Goal: Task Accomplishment & Management: Use online tool/utility

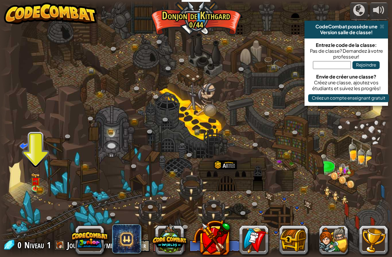
select select "fr"
click at [36, 176] on img at bounding box center [35, 181] width 10 height 16
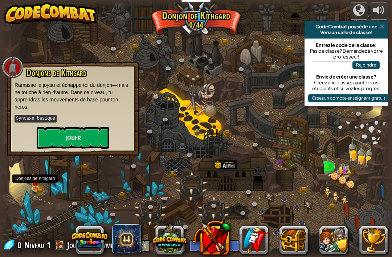
click at [52, 138] on button "Jouer" at bounding box center [73, 138] width 73 height 22
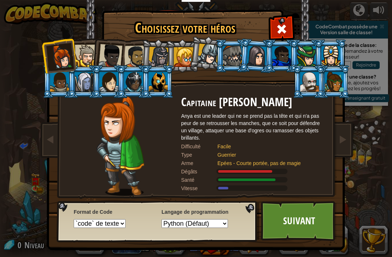
click at [80, 56] on div at bounding box center [86, 56] width 22 height 22
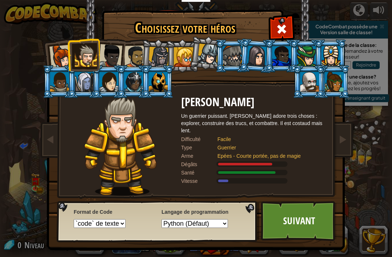
click at [85, 58] on div at bounding box center [86, 56] width 22 height 22
click at [306, 218] on link "Suivant" at bounding box center [299, 221] width 76 height 40
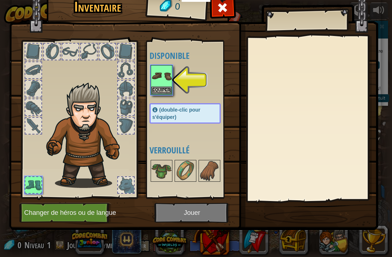
click at [168, 91] on button "Equiper" at bounding box center [161, 90] width 20 height 8
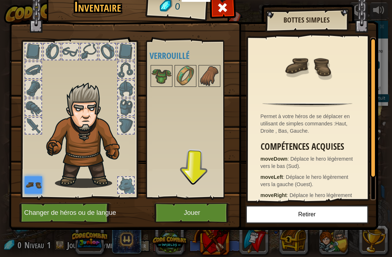
click at [36, 184] on img at bounding box center [33, 184] width 17 height 17
click at [205, 71] on img at bounding box center [209, 76] width 20 height 20
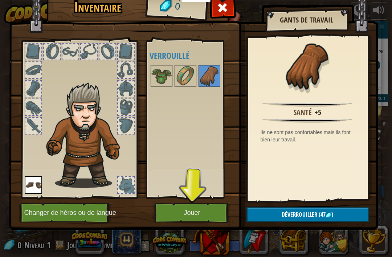
click at [168, 74] on img at bounding box center [161, 76] width 20 height 20
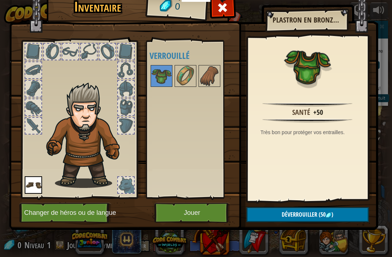
click at [190, 73] on img at bounding box center [185, 76] width 20 height 20
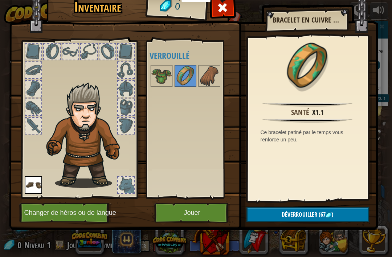
click at [213, 215] on button "Jouer" at bounding box center [192, 213] width 76 height 20
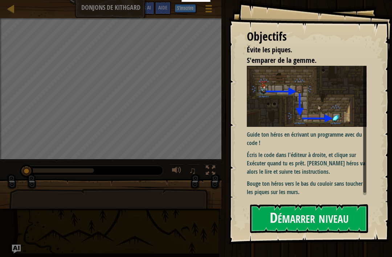
click at [334, 204] on button "Démarrer niveau" at bounding box center [309, 218] width 118 height 29
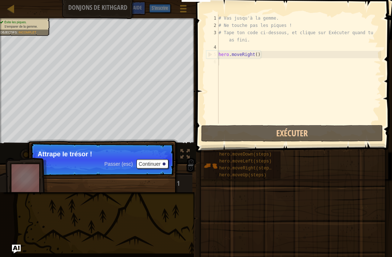
click at [141, 165] on button "Continuer" at bounding box center [153, 163] width 32 height 9
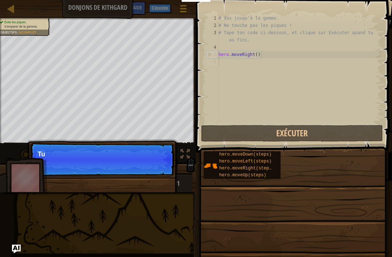
scroll to position [4, 0]
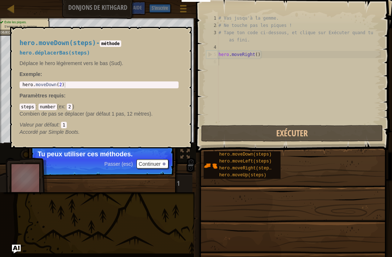
click at [256, 156] on span "hero.moveDown(steps)" at bounding box center [245, 154] width 52 height 5
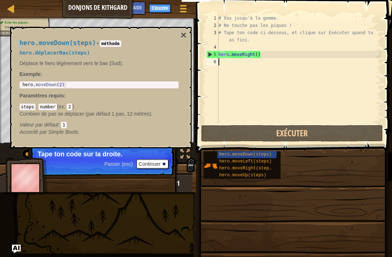
click at [150, 163] on button "Continuer" at bounding box center [153, 163] width 32 height 9
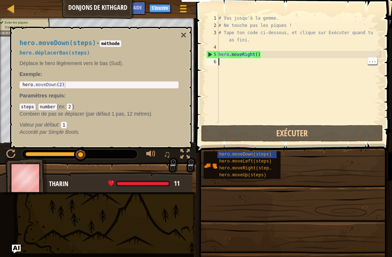
click at [366, 91] on div "# Vas jusqu'à la gemme. # Ne touche pas les piques ! # Tape ton code ci-dessous…" at bounding box center [299, 76] width 164 height 123
click at [339, 83] on div "# Vas jusqu'à la gemme. # Ne touche pas les piques ! # Tape ton code ci-dessous…" at bounding box center [299, 76] width 164 height 123
click at [183, 30] on button "×" at bounding box center [183, 35] width 6 height 10
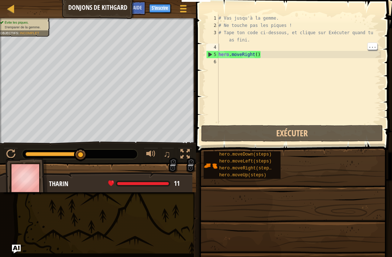
click at [225, 45] on div "# Vas jusqu'à la gemme. # Ne touche pas les piques ! # Tape ton code ci-dessous…" at bounding box center [299, 76] width 164 height 123
click at [310, 70] on div "# Vas jusqu'à la gemme. # Ne touche pas les piques ! # Tape ton code ci-dessous…" at bounding box center [299, 76] width 164 height 123
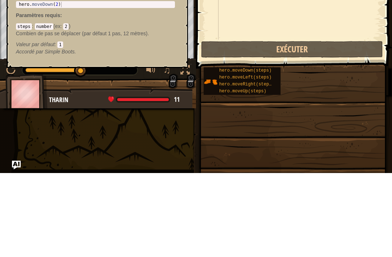
click at [268, 152] on span "hero.moveDown(steps)" at bounding box center [245, 154] width 52 height 5
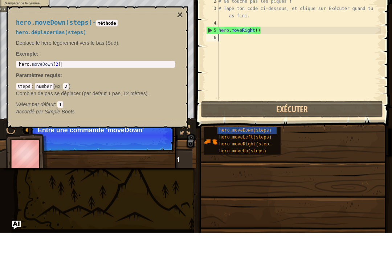
scroll to position [0, 0]
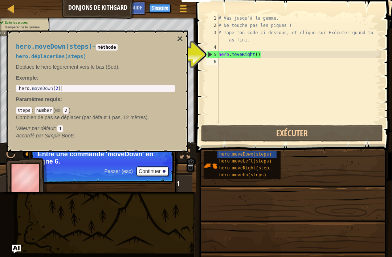
click at [181, 38] on button "×" at bounding box center [180, 39] width 6 height 10
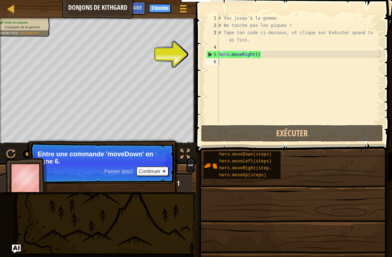
click at [148, 171] on button "Continuer" at bounding box center [153, 170] width 32 height 9
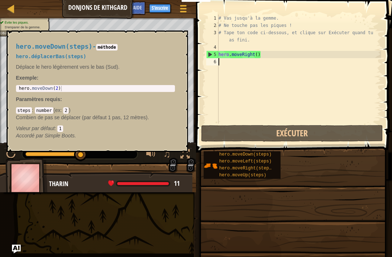
click at [265, 151] on div "hero.moveDown(steps)" at bounding box center [246, 154] width 59 height 7
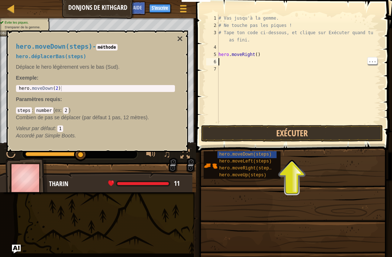
click at [181, 40] on button "×" at bounding box center [180, 39] width 6 height 10
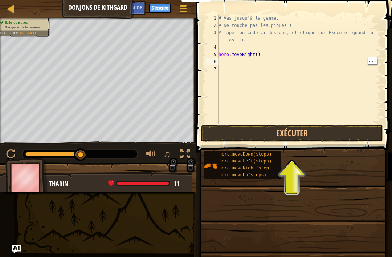
click at [319, 133] on button "Exécuter" at bounding box center [292, 133] width 182 height 17
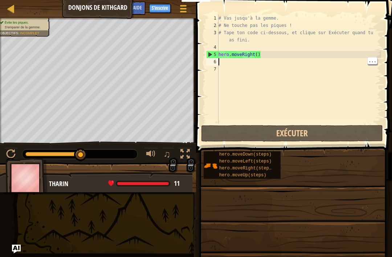
click at [227, 65] on div "# Vas jusqu'à la gemme. # Ne touche pas les piques ! # Tape ton code ci-dessous…" at bounding box center [299, 76] width 164 height 123
click at [225, 59] on div "# Vas jusqu'à la gemme. # Ne touche pas les piques ! # Tape ton code ci-dessous…" at bounding box center [299, 76] width 164 height 123
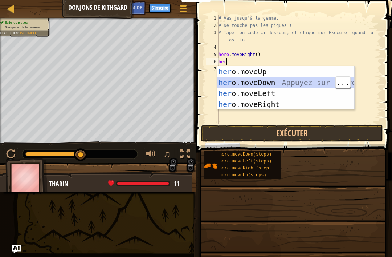
type textarea "he"
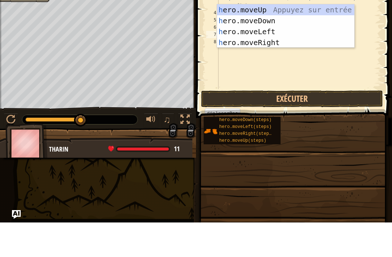
type textarea "her"
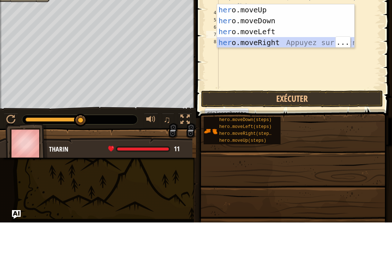
click at [273, 45] on div "her o.moveUp Appuyez sur entrée her o.moveDown Appuyez sur entrée her o.moveLef…" at bounding box center [285, 71] width 137 height 65
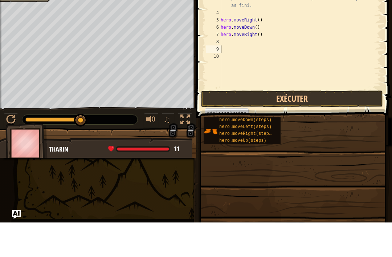
click at [328, 125] on button "Exécuter" at bounding box center [292, 133] width 182 height 17
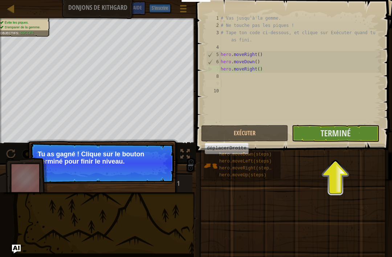
click at [347, 132] on span "Terminé" at bounding box center [336, 133] width 30 height 12
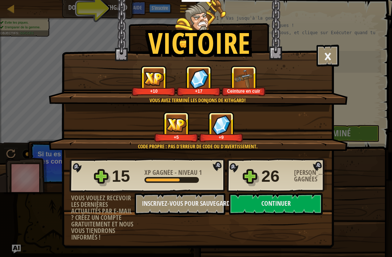
click at [300, 210] on button "Continuer" at bounding box center [276, 204] width 94 height 22
select select "fr"
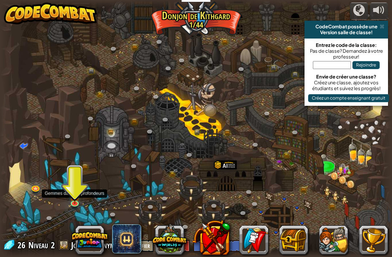
click at [76, 201] on img at bounding box center [75, 195] width 10 height 17
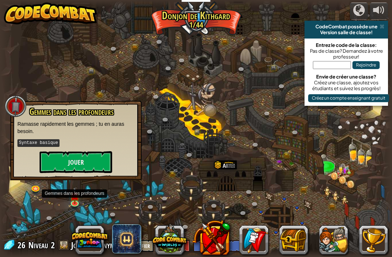
click at [68, 170] on button "Jouer" at bounding box center [76, 162] width 73 height 22
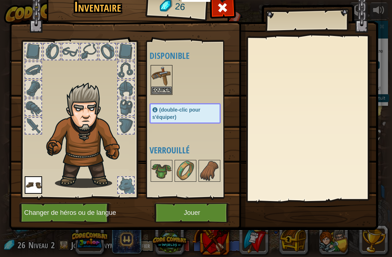
click at [157, 88] on button "Equiper" at bounding box center [161, 90] width 20 height 8
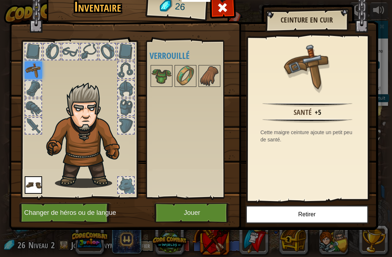
click at [176, 212] on button "Jouer" at bounding box center [192, 213] width 76 height 20
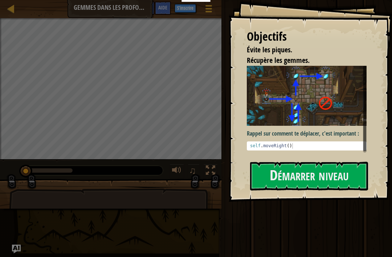
click at [329, 147] on div "self . moveRight ( )" at bounding box center [307, 151] width 116 height 16
type textarea "self.moveRight()"
click at [326, 173] on button "Démarrer niveau" at bounding box center [309, 176] width 118 height 29
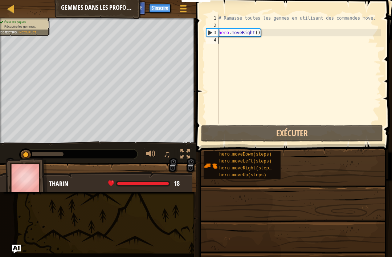
click at [336, 134] on button "Exécuter" at bounding box center [292, 133] width 182 height 17
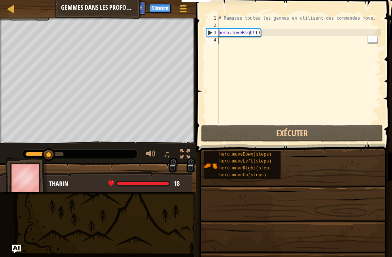
click at [232, 42] on div "# Ramasse toutes les gemmes en utilisant des commandes move. hero . moveRight (…" at bounding box center [299, 76] width 164 height 123
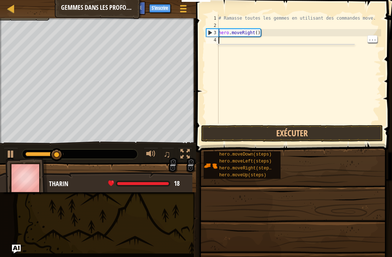
scroll to position [4, 0]
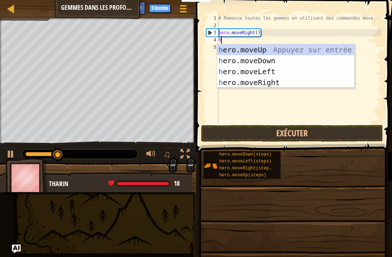
type textarea "her"
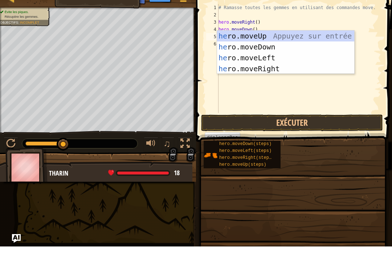
type textarea "her"
click at [275, 41] on div "her o.moveUp Appuyez sur entrée her o.moveDown Appuyez sur entrée her o.moveLef…" at bounding box center [285, 73] width 137 height 65
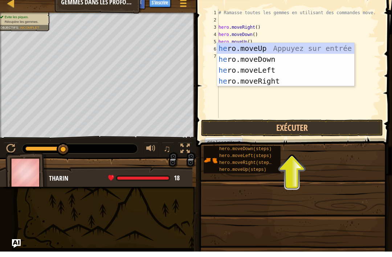
type textarea "her"
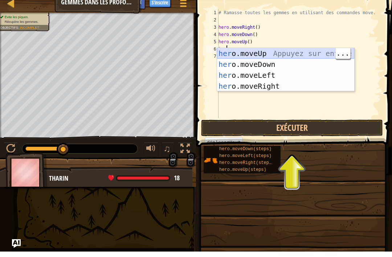
click at [274, 54] on div "her o.moveUp Appuyez sur entrée her o.moveDown Appuyez sur entrée her o.moveLef…" at bounding box center [285, 85] width 137 height 65
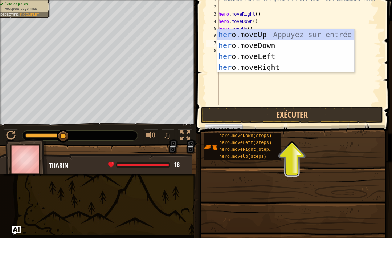
type textarea "hero"
click at [276, 66] on div "hero .moveUp Appuyez sur entrée hero .moveDown Appuyez sur entrée hero .moveLef…" at bounding box center [285, 80] width 137 height 65
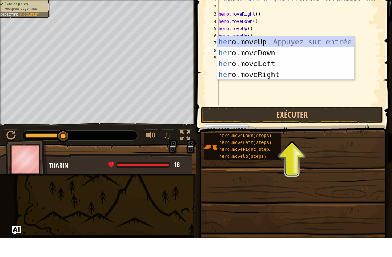
type textarea "her"
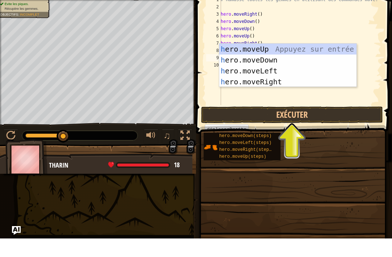
type textarea "her"
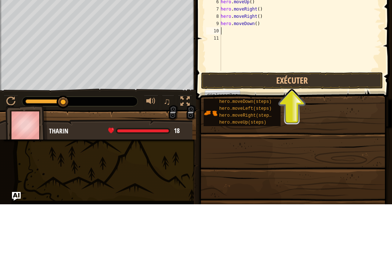
click at [322, 125] on button "Exécuter" at bounding box center [292, 133] width 182 height 17
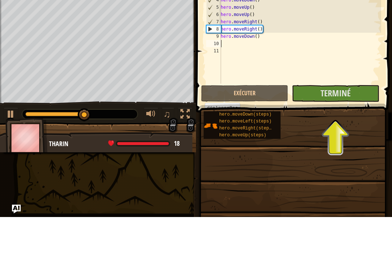
click at [345, 127] on span "Terminé" at bounding box center [336, 133] width 30 height 12
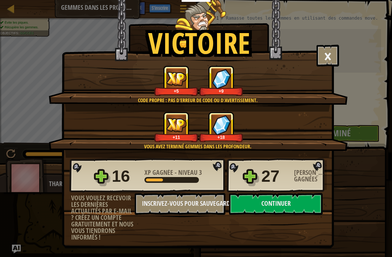
click at [301, 208] on button "Continuer" at bounding box center [276, 204] width 94 height 22
select select "fr"
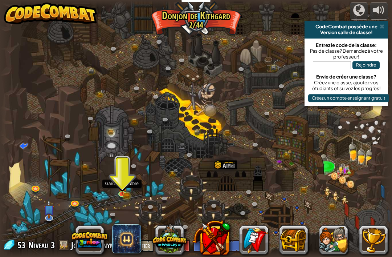
click at [124, 185] on img at bounding box center [122, 186] width 6 height 4
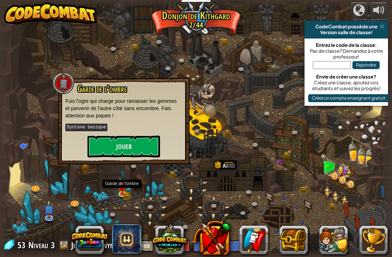
click at [112, 150] on button "Jouer" at bounding box center [123, 146] width 73 height 22
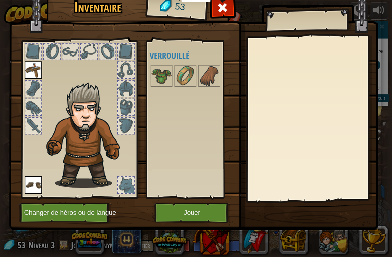
click at [52, 211] on button "Changer de héros ou de langue" at bounding box center [65, 213] width 92 height 20
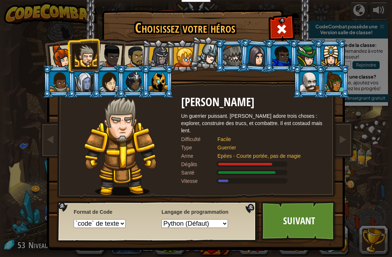
click at [137, 49] on div at bounding box center [135, 56] width 23 height 23
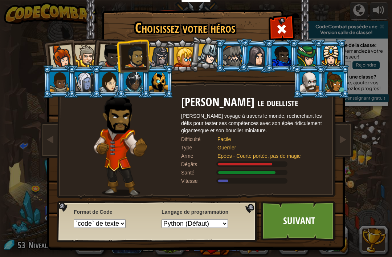
click at [104, 58] on div at bounding box center [110, 56] width 24 height 24
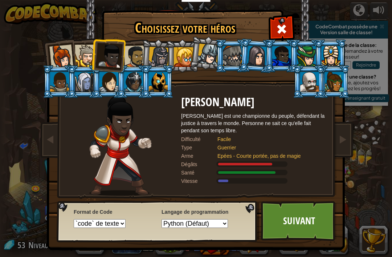
click at [314, 212] on link "Suivant" at bounding box center [299, 221] width 76 height 40
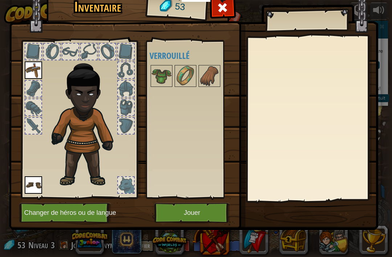
click at [317, 209] on img at bounding box center [193, 98] width 369 height 264
click at [57, 215] on button "Changer de héros ou de langue" at bounding box center [65, 213] width 92 height 20
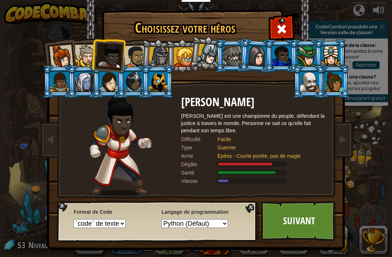
click at [77, 50] on div at bounding box center [86, 56] width 22 height 22
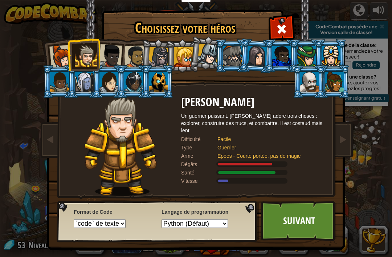
click at [55, 76] on div at bounding box center [59, 82] width 19 height 20
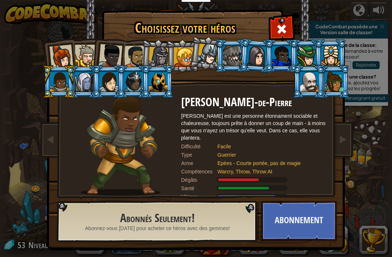
click at [78, 81] on div at bounding box center [84, 82] width 19 height 20
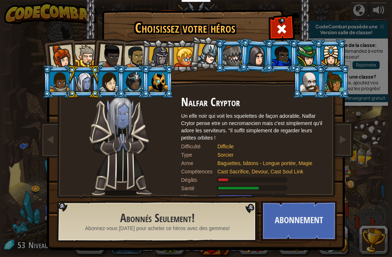
click at [104, 77] on div at bounding box center [108, 82] width 19 height 20
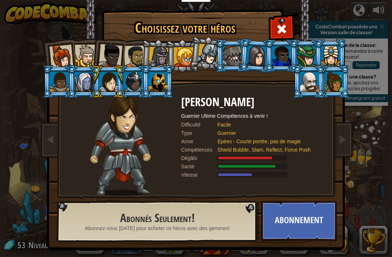
click at [160, 75] on div at bounding box center [158, 82] width 19 height 20
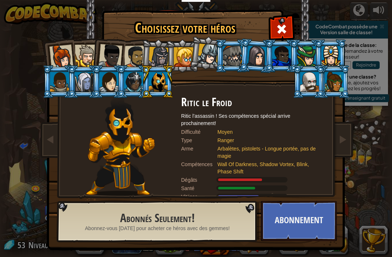
click at [155, 56] on div at bounding box center [158, 57] width 21 height 21
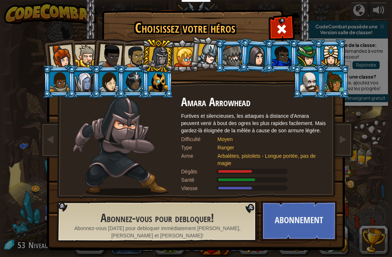
click at [208, 48] on div at bounding box center [208, 54] width 21 height 21
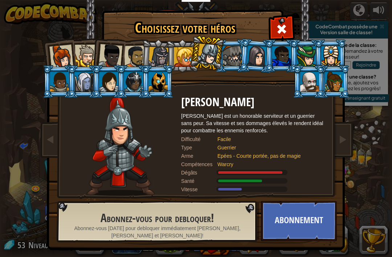
click at [230, 55] on div at bounding box center [232, 56] width 19 height 20
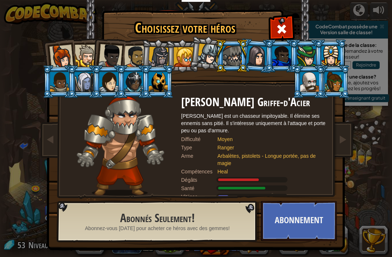
click at [255, 55] on div at bounding box center [257, 55] width 20 height 21
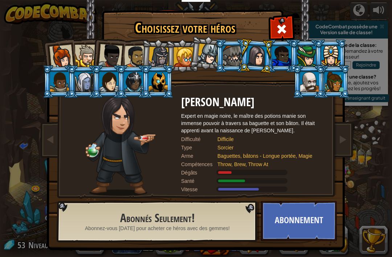
click at [282, 58] on div at bounding box center [281, 56] width 19 height 20
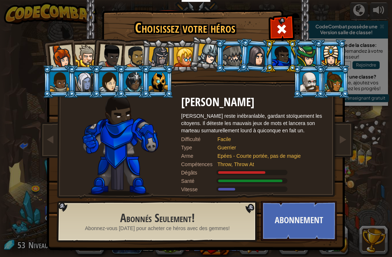
click at [306, 56] on div at bounding box center [306, 56] width 19 height 20
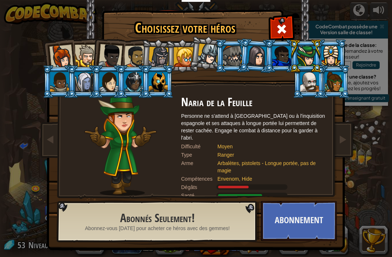
click at [337, 55] on div at bounding box center [331, 56] width 19 height 20
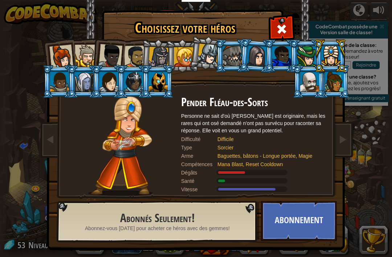
click at [339, 81] on div at bounding box center [334, 82] width 19 height 20
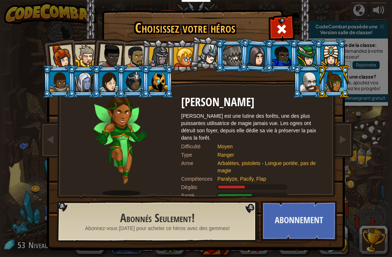
click at [319, 91] on div at bounding box center [309, 82] width 19 height 20
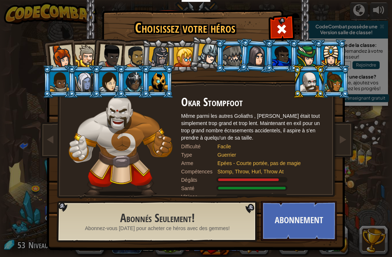
click at [104, 46] on div at bounding box center [110, 56] width 24 height 24
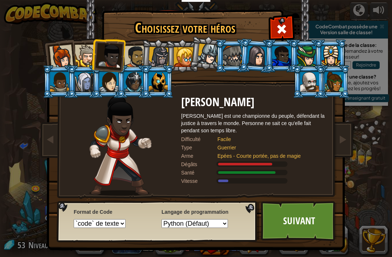
click at [84, 53] on div at bounding box center [86, 56] width 22 height 22
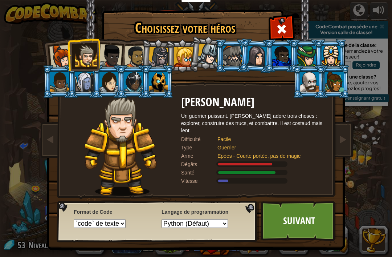
click at [316, 226] on link "Suivant" at bounding box center [299, 221] width 76 height 40
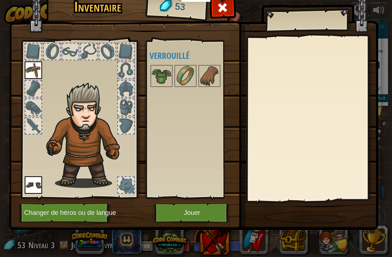
click at [178, 208] on button "Jouer" at bounding box center [192, 213] width 76 height 20
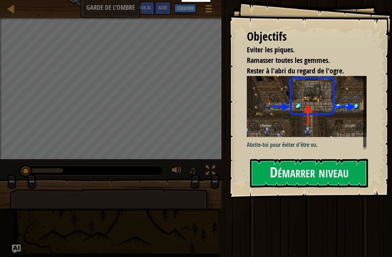
click at [341, 159] on button "Démarrer niveau" at bounding box center [309, 173] width 118 height 29
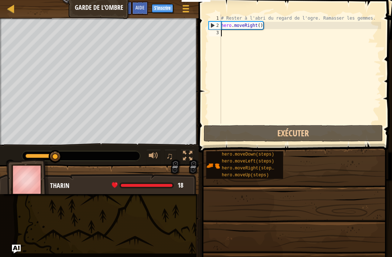
click at [344, 141] on button "Exécuter" at bounding box center [293, 133] width 179 height 17
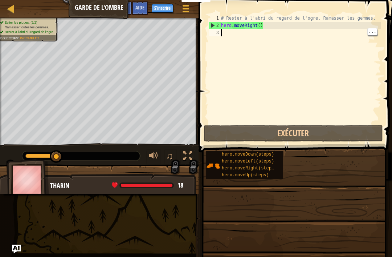
click at [229, 32] on div "# Rester à l'abri du regard de l'ogre. Ramasser les gemmes. hero . moveRight ( )" at bounding box center [301, 76] width 162 height 123
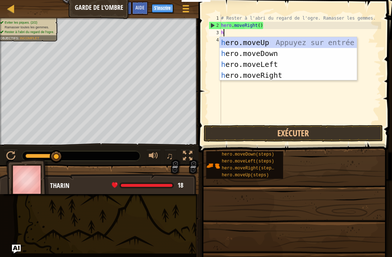
scroll to position [4, 0]
type textarea "her"
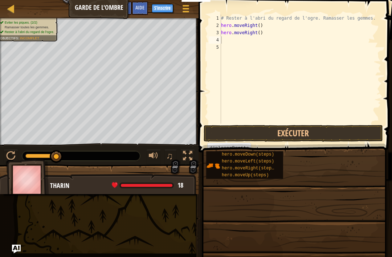
click at [346, 132] on button "Exécuter" at bounding box center [293, 133] width 179 height 17
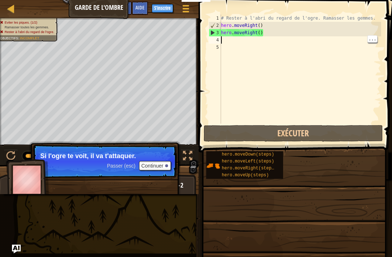
click at [231, 44] on div "# Rester à l'abri du regard de l'ogre. Ramasser les gemmes. hero . moveRight ( …" at bounding box center [301, 76] width 162 height 123
type textarea "hero.moveRight()"
click at [223, 39] on div "# Rester à l'abri du regard de l'ogre. Ramasser les gemmes. hero . moveRight ( …" at bounding box center [301, 76] width 162 height 123
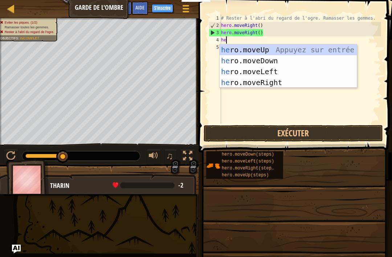
type textarea "her"
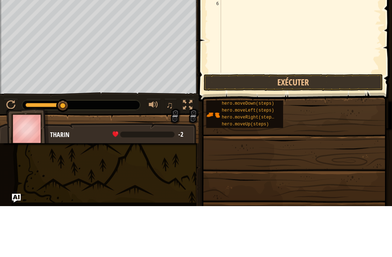
click at [323, 125] on button "Exécuter" at bounding box center [293, 133] width 179 height 17
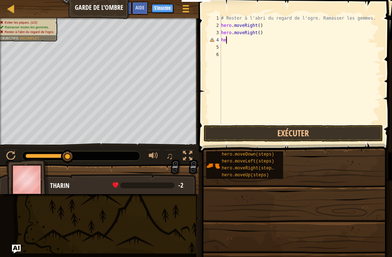
type textarea "h"
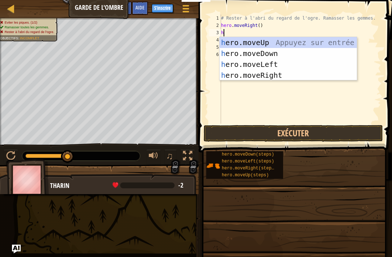
type textarea "her"
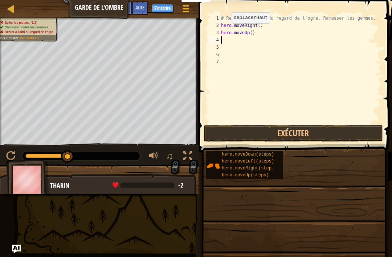
type textarea "h"
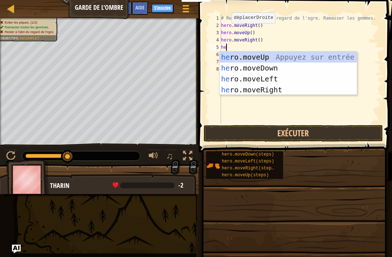
type textarea "her"
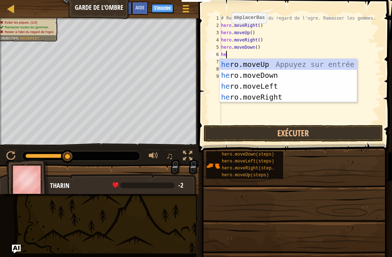
type textarea "her"
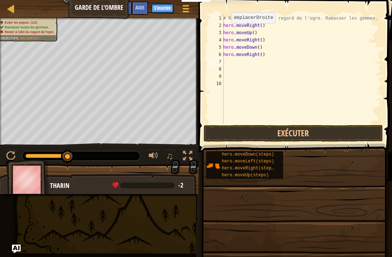
click at [339, 129] on button "Exécuter" at bounding box center [293, 133] width 179 height 17
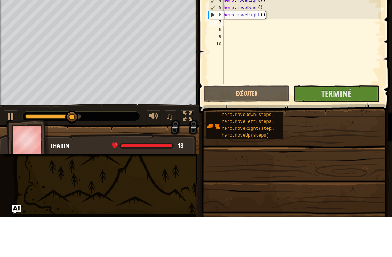
click at [352, 125] on button "Terminé" at bounding box center [336, 133] width 86 height 17
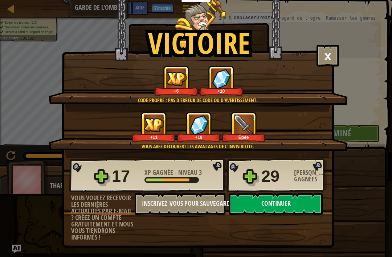
click at [283, 203] on button "Continuer" at bounding box center [276, 204] width 94 height 22
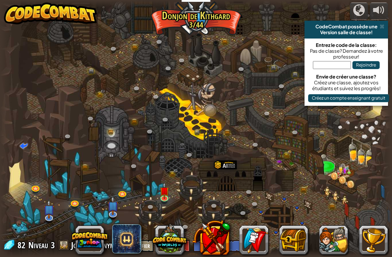
select select "fr"
click at [166, 194] on img at bounding box center [165, 190] width 10 height 17
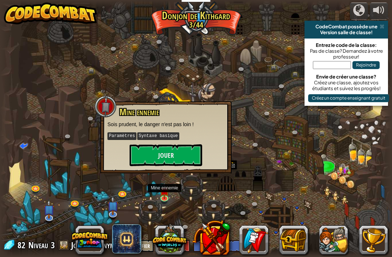
click at [148, 155] on button "Jouer" at bounding box center [166, 155] width 73 height 22
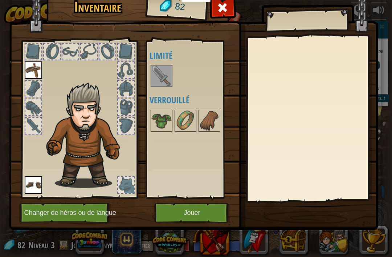
click at [156, 64] on div "Disponible Equiper Equiper (double-clic pour s'équiper) Limité Verrouillé" at bounding box center [193, 119] width 86 height 151
click at [161, 72] on img at bounding box center [161, 76] width 20 height 20
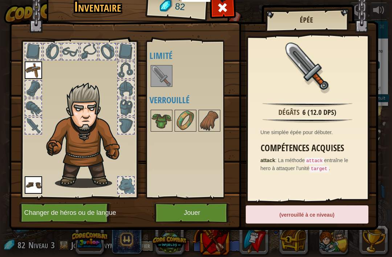
click at [182, 216] on button "Jouer" at bounding box center [192, 213] width 76 height 20
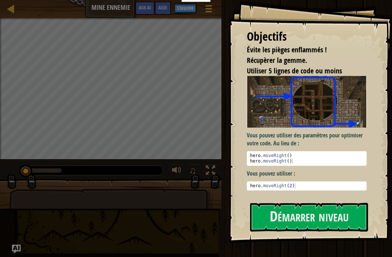
click at [342, 213] on button "Démarrer niveau" at bounding box center [309, 217] width 118 height 29
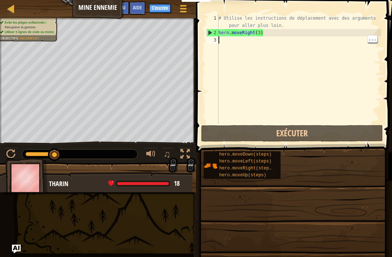
click at [234, 44] on div "# Utilise les instructions de déplacement avec des arguments pour aller plus lo…" at bounding box center [299, 80] width 164 height 131
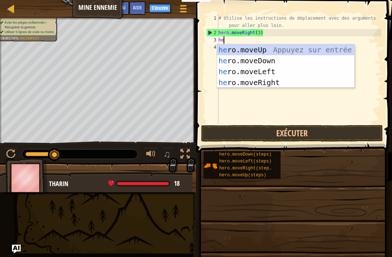
type textarea "her"
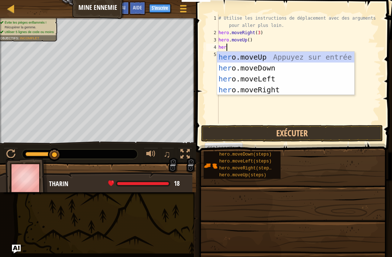
type textarea "hero"
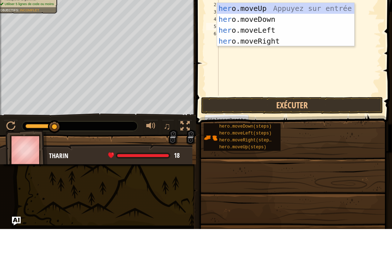
type textarea "hero"
click at [268, 31] on div "hero .moveUp Appuyez sur entrée hero .moveDown Appuyez sur entrée hero .moveLef…" at bounding box center [285, 63] width 137 height 65
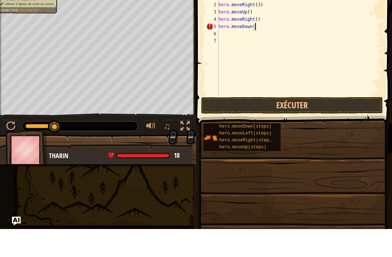
scroll to position [4, 3]
type textarea "hero.moveDown(4)"
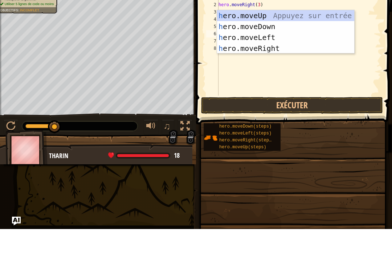
type textarea "her"
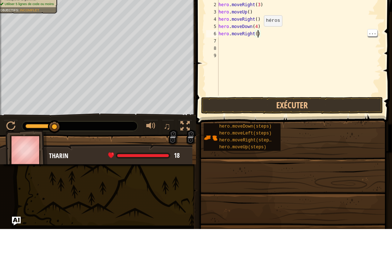
scroll to position [4, 3]
click at [333, 125] on button "Exécuter" at bounding box center [292, 133] width 182 height 17
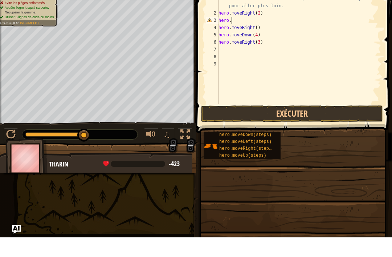
scroll to position [4, 0]
type textarea "h"
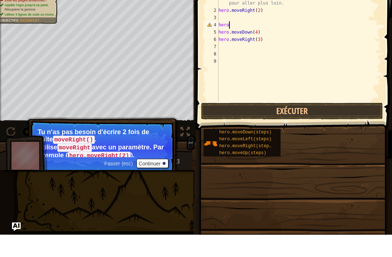
type textarea "h"
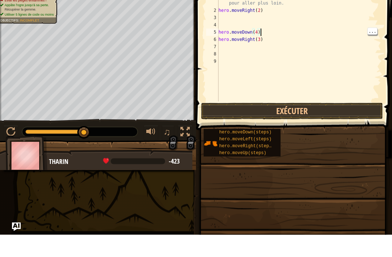
click at [263, 30] on div "# Utilise les instructions de déplacement avec des arguments pour aller plus lo…" at bounding box center [299, 80] width 164 height 131
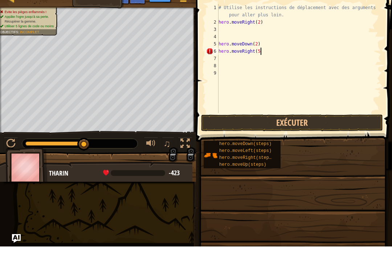
type textarea "hero.moveRight(5)"
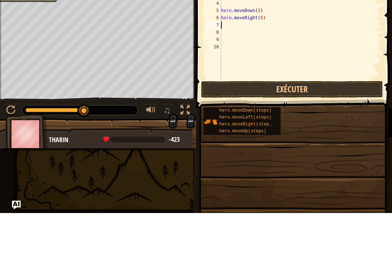
click at [314, 125] on button "Exécuter" at bounding box center [292, 133] width 182 height 17
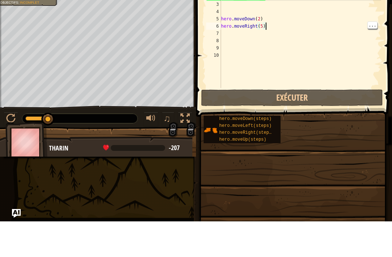
click at [278, 27] on div "# Utilise les instructions de déplacement avec des arguments pour aller plus lo…" at bounding box center [301, 80] width 162 height 131
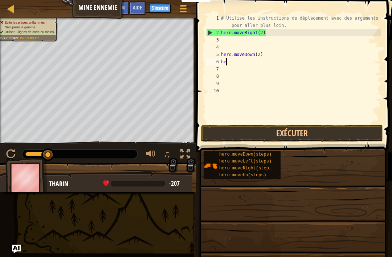
type textarea "h"
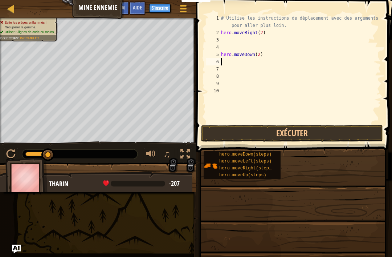
click at [264, 57] on div "# Utilise les instructions de déplacement avec des arguments pour aller plus lo…" at bounding box center [301, 80] width 162 height 131
type textarea "h"
click at [275, 27] on div "# Utilise les instructions de déplacement avec des arguments pour aller plus lo…" at bounding box center [301, 80] width 162 height 131
click at [269, 34] on div "# Utilise les instructions de déplacement avec des arguments pour aller plus lo…" at bounding box center [301, 80] width 162 height 131
type textarea "h"
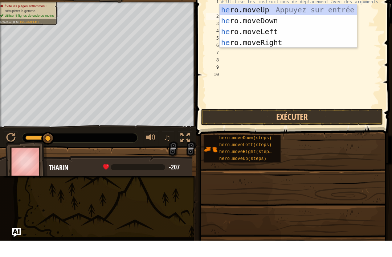
type textarea "her"
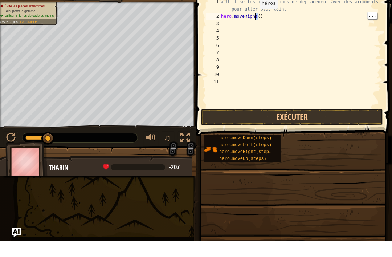
type textarea "hero.moveRight()"
click at [282, 44] on div "# Utilise les instructions de déplacement avec des arguments pour aller plus lo…" at bounding box center [301, 80] width 162 height 131
type textarea "hero.moveRight(3)"
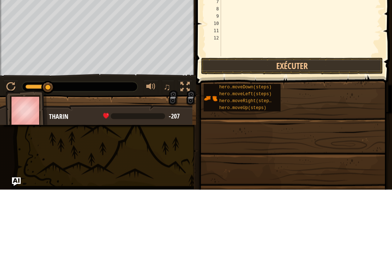
click at [305, 125] on button "Exécuter" at bounding box center [292, 133] width 182 height 17
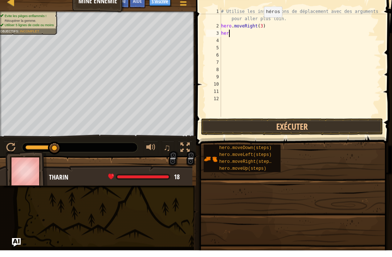
type textarea "hero"
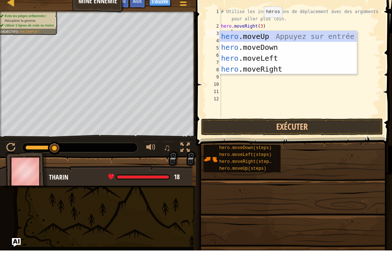
click at [284, 37] on div "hero .moveUp Appuyez sur entrée hero .moveDown Appuyez sur entrée hero .moveLef…" at bounding box center [288, 69] width 137 height 65
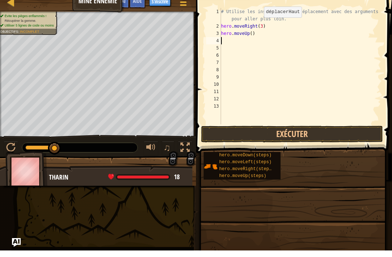
scroll to position [4, 0]
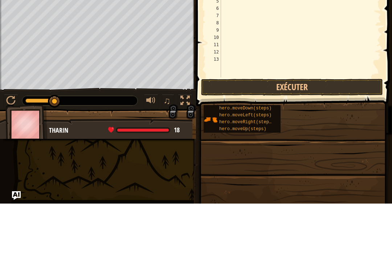
click at [309, 132] on button "Exécuter" at bounding box center [292, 140] width 182 height 17
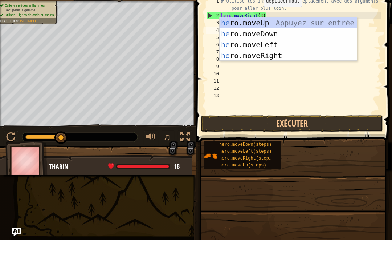
type textarea "her"
click at [277, 54] on div "her o.moveUp Appuyez sur entrée her o.moveDown Appuyez sur entrée her o.moveLef…" at bounding box center [288, 66] width 137 height 65
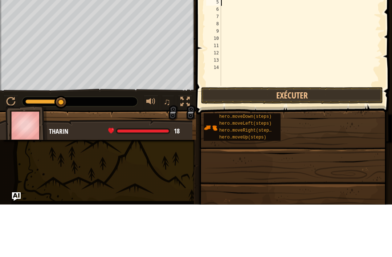
click at [308, 139] on button "Exécuter" at bounding box center [292, 147] width 182 height 17
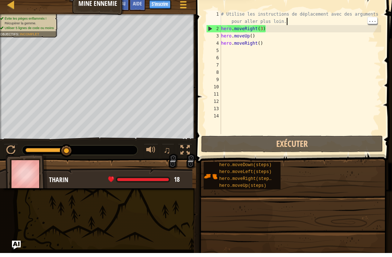
click at [289, 24] on div "# Utilise les instructions de déplacement avec des arguments pour aller plus lo…" at bounding box center [301, 87] width 162 height 145
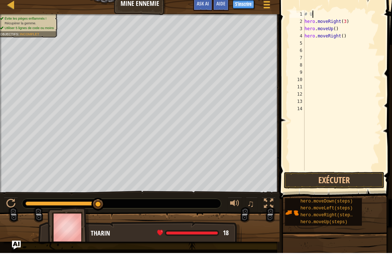
type textarea "#"
type textarea "hero.moveUp()"
click at [355, 40] on div "hero . moveRight ( 3 ) hero . moveUp ( ) hero . moveRight ( )" at bounding box center [342, 102] width 78 height 174
click at [353, 34] on div "hero . moveRight ( 3 ) hero . moveUp ( ) hero . moveRight ( )" at bounding box center [342, 102] width 78 height 174
type textarea "h"
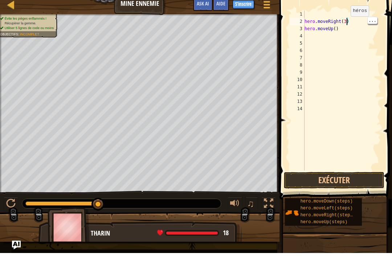
click at [362, 19] on div "hero . moveRight ( 3 ) hero . moveUp ( )" at bounding box center [342, 102] width 78 height 174
type textarea "h"
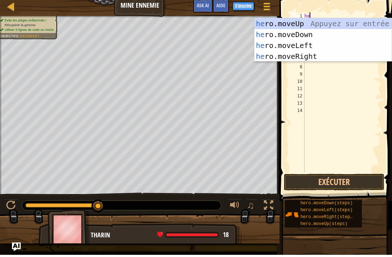
type textarea "her"
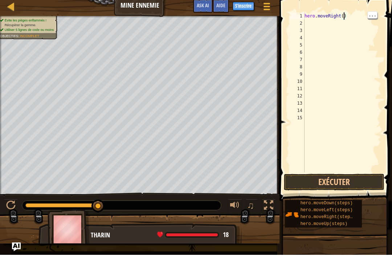
click at [346, 15] on div "hero . moveRight ( )" at bounding box center [342, 102] width 78 height 174
type textarea "hero.moveRight(3)"
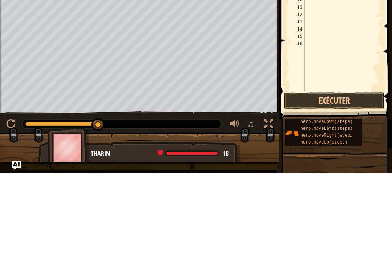
click at [337, 176] on button "Exécuter" at bounding box center [334, 184] width 101 height 17
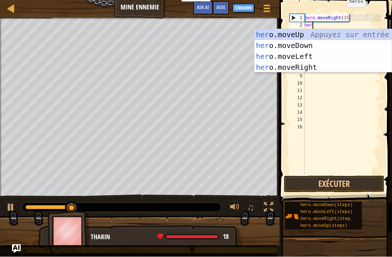
scroll to position [4, 0]
type textarea "hero"
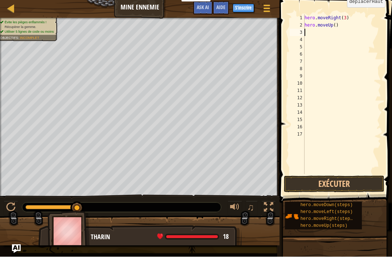
scroll to position [4, 0]
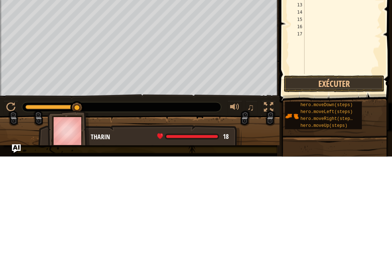
click at [339, 176] on button "Exécuter" at bounding box center [334, 184] width 101 height 17
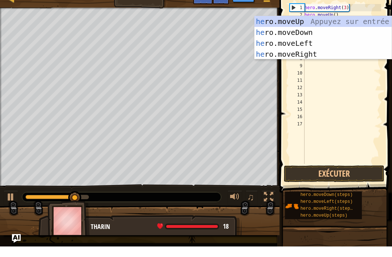
scroll to position [4, 0]
type textarea "hero"
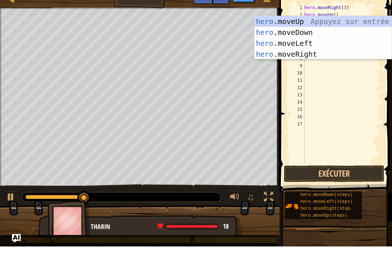
click at [311, 56] on div "hero .moveUp Appuyez sur entrée hero .moveDown Appuyez sur entrée hero .moveLef…" at bounding box center [323, 59] width 137 height 65
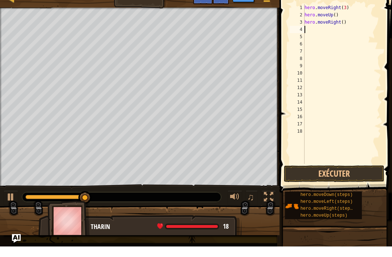
scroll to position [4, 0]
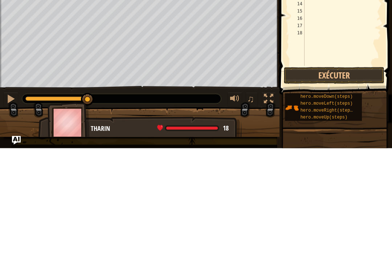
click at [347, 176] on button "Exécuter" at bounding box center [334, 184] width 101 height 17
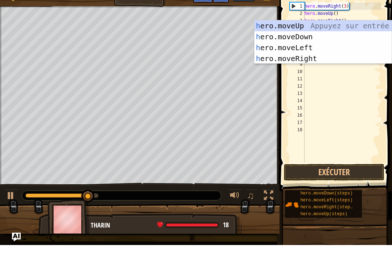
type textarea "her"
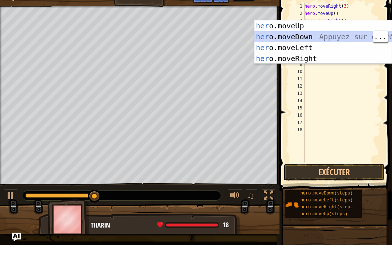
click at [309, 33] on div "her o.moveUp Appuyez sur entrée her o.moveDown Appuyez sur entrée her o.moveLef…" at bounding box center [323, 64] width 137 height 65
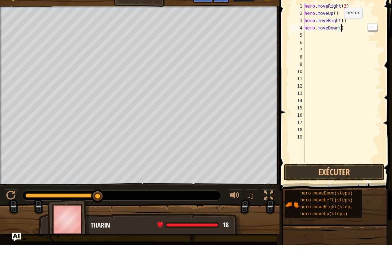
click at [341, 26] on div "hero . moveRight ( 3 ) hero . moveUp ( ) hero . moveRight ( ) hero . moveDown (…" at bounding box center [342, 102] width 78 height 174
type textarea "hero.moveDown(3)"
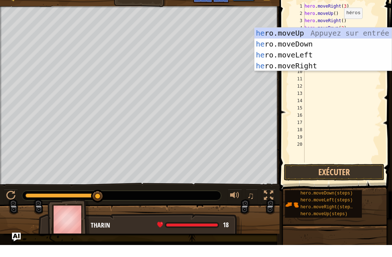
scroll to position [4, 0]
type textarea "hero"
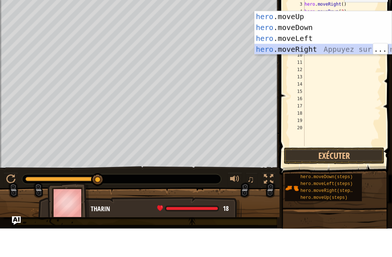
scroll to position [4, 0]
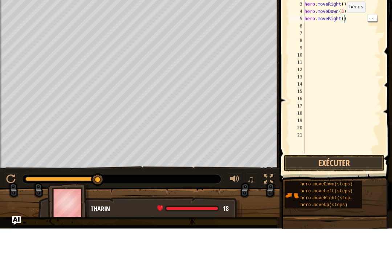
type textarea "hero.moveRight(3)"
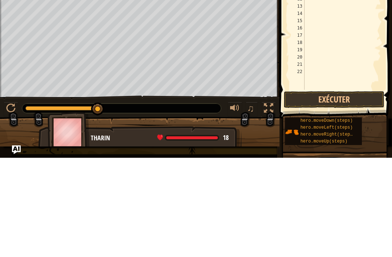
click at [336, 190] on button "Exécuter" at bounding box center [334, 198] width 101 height 17
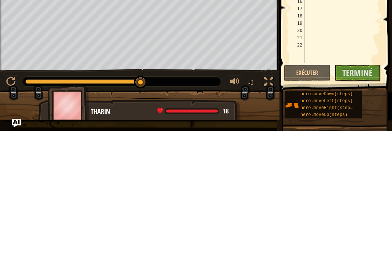
click at [359, 192] on span "Terminé" at bounding box center [357, 198] width 30 height 12
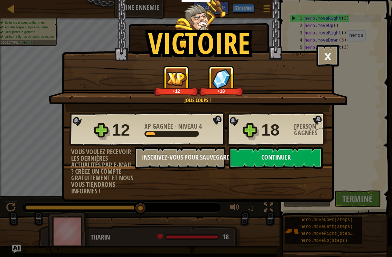
click at [274, 151] on button "Continuer" at bounding box center [276, 158] width 94 height 22
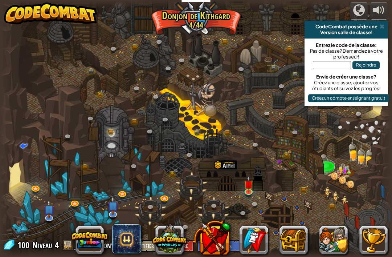
select select "fr"
click at [248, 184] on img at bounding box center [249, 184] width 10 height 17
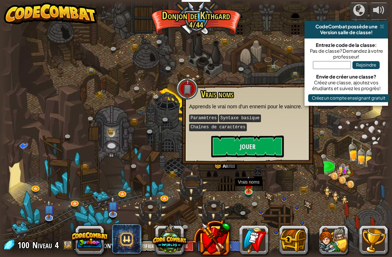
click at [268, 146] on button "Jouer" at bounding box center [247, 146] width 73 height 22
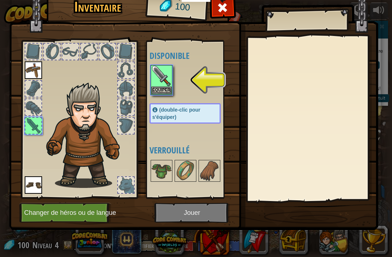
click at [162, 90] on button "Equiper" at bounding box center [161, 90] width 20 height 8
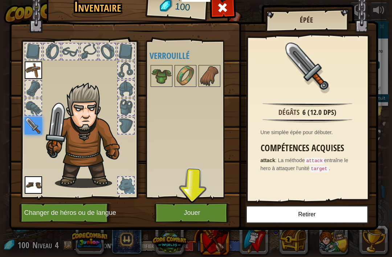
click at [206, 79] on img at bounding box center [209, 76] width 20 height 20
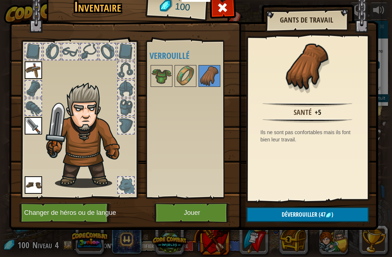
click at [178, 76] on img at bounding box center [185, 76] width 20 height 20
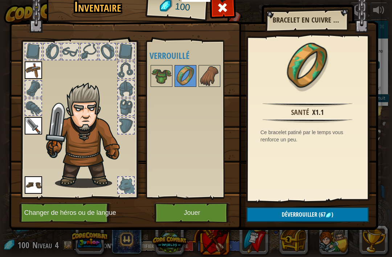
click at [209, 77] on img at bounding box center [209, 76] width 20 height 20
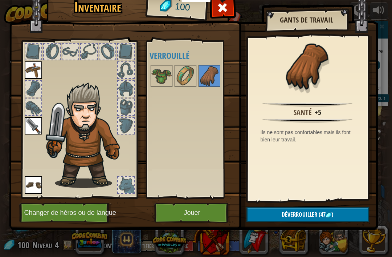
click at [179, 69] on img at bounding box center [185, 76] width 20 height 20
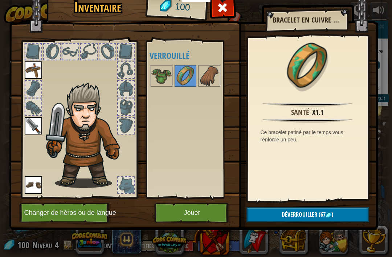
click at [163, 70] on img at bounding box center [161, 76] width 20 height 20
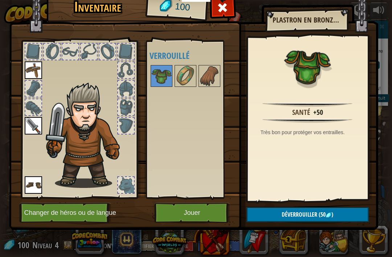
click at [205, 79] on img at bounding box center [209, 76] width 20 height 20
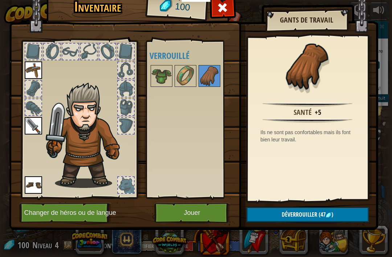
click at [159, 64] on div at bounding box center [193, 76] width 86 height 24
click at [162, 77] on img at bounding box center [161, 76] width 20 height 20
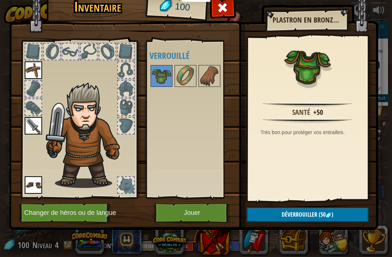
click at [339, 216] on button "Déverrouiller (50 )" at bounding box center [308, 214] width 122 height 15
click at [337, 212] on button "Confirmer" at bounding box center [308, 214] width 122 height 15
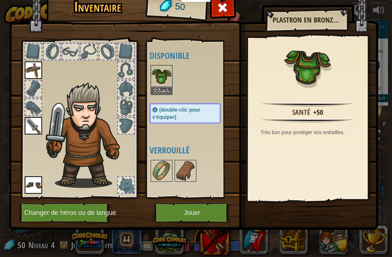
click at [158, 89] on button "Equiper" at bounding box center [161, 90] width 20 height 8
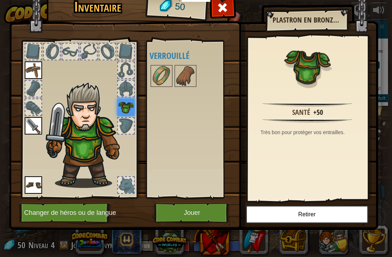
click at [158, 76] on img at bounding box center [161, 76] width 20 height 20
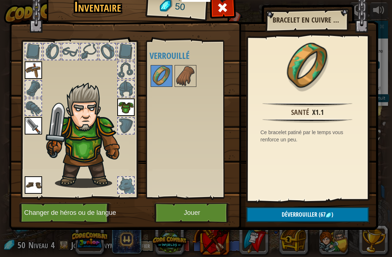
click at [187, 77] on img at bounding box center [185, 76] width 20 height 20
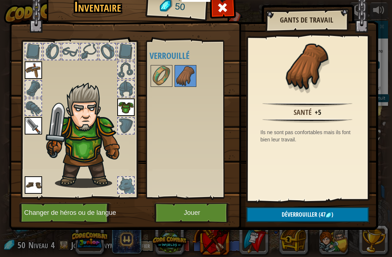
click at [338, 216] on button "Déverrouiller (47 )" at bounding box center [308, 214] width 122 height 15
click at [332, 213] on button "Confirmer" at bounding box center [308, 214] width 122 height 15
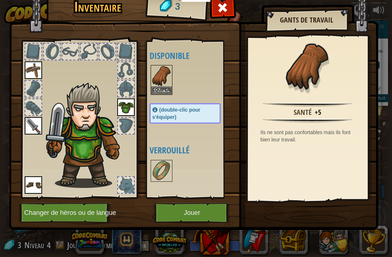
click at [162, 99] on div "Disponible Equiper Equiper Equiper Equiper Equiper (double-clic pour s'équiper)…" at bounding box center [193, 119] width 86 height 151
click at [163, 87] on button "Equiper" at bounding box center [161, 90] width 20 height 8
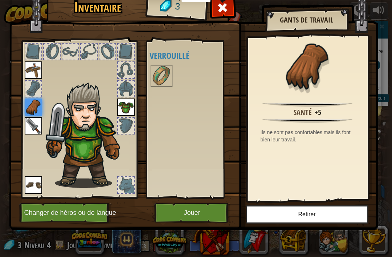
click at [51, 212] on button "Changer de héros ou de langue" at bounding box center [65, 213] width 92 height 20
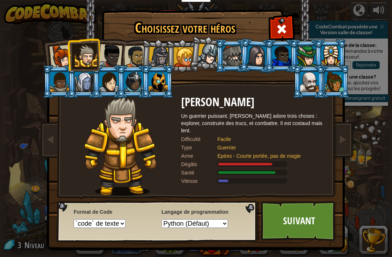
click at [114, 55] on div at bounding box center [110, 56] width 24 height 24
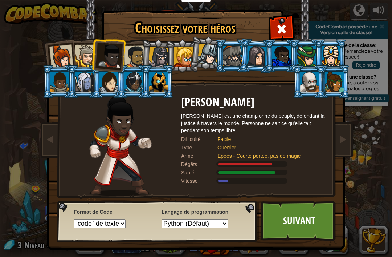
click at [76, 48] on div at bounding box center [86, 56] width 22 height 22
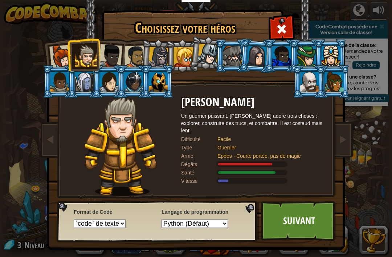
click at [104, 56] on div at bounding box center [110, 56] width 24 height 24
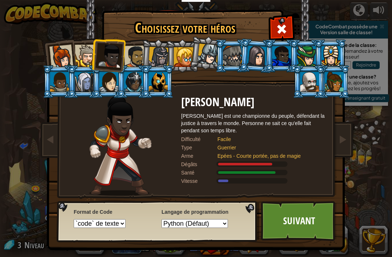
click at [86, 60] on div at bounding box center [86, 56] width 22 height 22
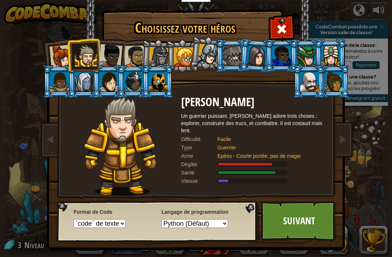
click at [57, 50] on div at bounding box center [61, 57] width 24 height 24
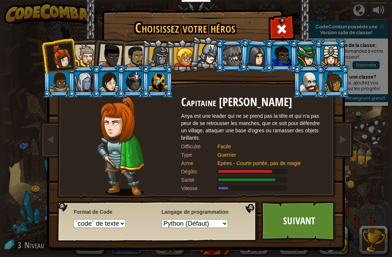
click at [128, 52] on div at bounding box center [135, 56] width 23 height 23
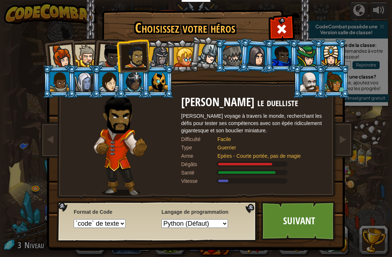
click at [97, 58] on li at bounding box center [108, 55] width 36 height 36
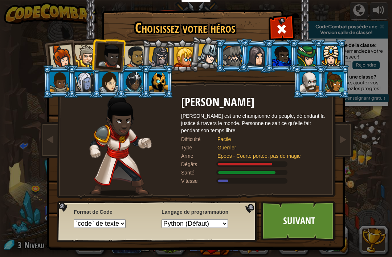
click at [159, 80] on div at bounding box center [158, 82] width 19 height 20
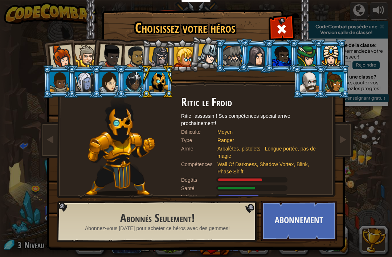
click at [282, 54] on div at bounding box center [281, 56] width 19 height 20
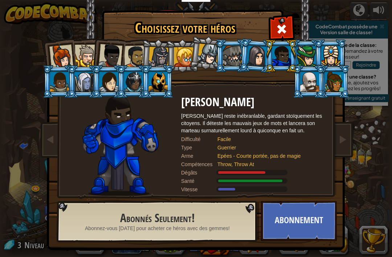
click at [127, 49] on div at bounding box center [135, 56] width 23 height 23
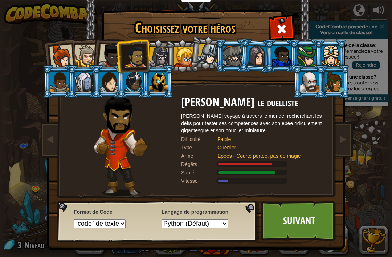
click at [116, 46] on div at bounding box center [110, 56] width 24 height 24
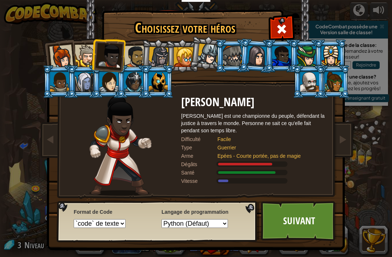
click at [299, 214] on link "Suivant" at bounding box center [299, 221] width 76 height 40
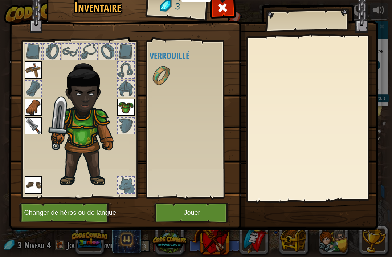
click at [71, 219] on button "Changer de héros ou de langue" at bounding box center [65, 213] width 92 height 20
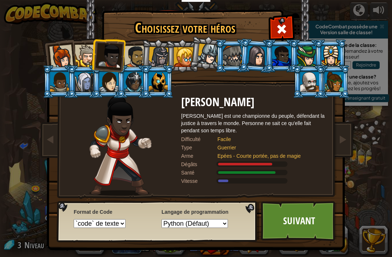
click at [141, 54] on div at bounding box center [135, 56] width 23 height 23
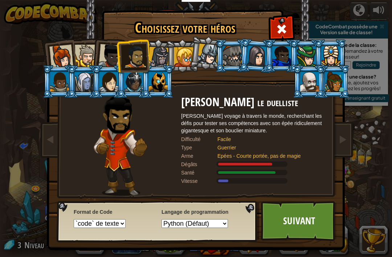
click at [318, 226] on link "Suivant" at bounding box center [299, 221] width 76 height 40
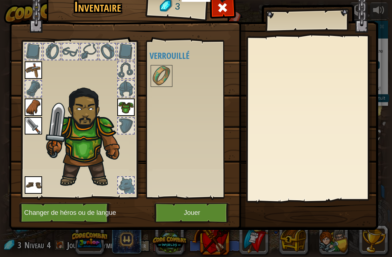
click at [70, 220] on button "Changer de héros ou de langue" at bounding box center [65, 213] width 92 height 20
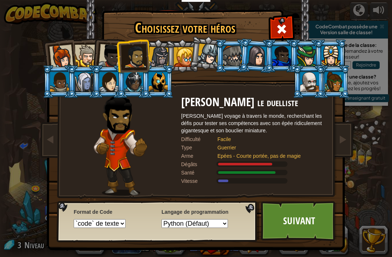
click at [117, 60] on div at bounding box center [110, 56] width 24 height 24
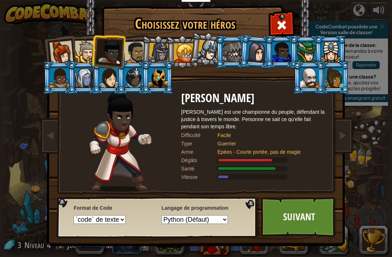
scroll to position [4, 0]
click at [390, 152] on div "Choisissez votre héros 3 Capitaine [PERSON_NAME] est une leader qui ne se prend…" at bounding box center [196, 128] width 392 height 257
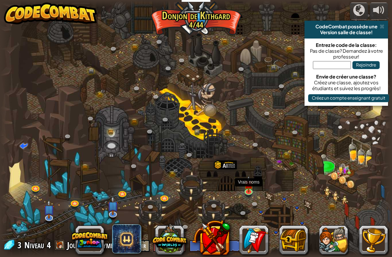
click at [253, 182] on img at bounding box center [249, 184] width 10 height 17
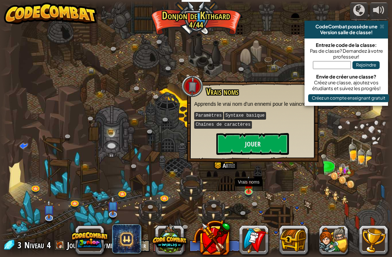
click at [261, 140] on button "Jouer" at bounding box center [252, 144] width 73 height 22
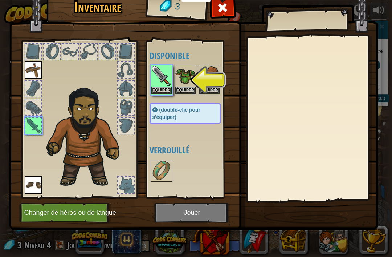
click at [160, 87] on button "Equiper" at bounding box center [161, 90] width 20 height 8
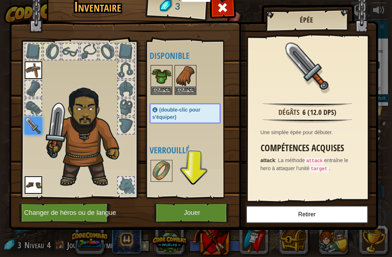
click at [163, 81] on img at bounding box center [161, 76] width 20 height 20
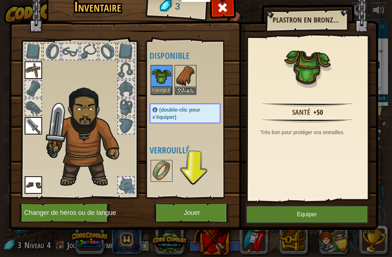
click at [164, 86] on button "Equiper" at bounding box center [161, 90] width 20 height 8
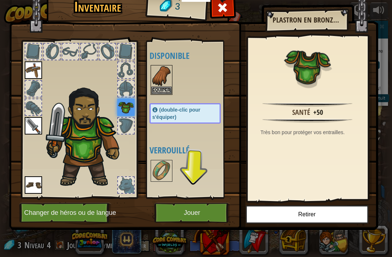
click at [161, 87] on button "Equiper" at bounding box center [161, 90] width 20 height 8
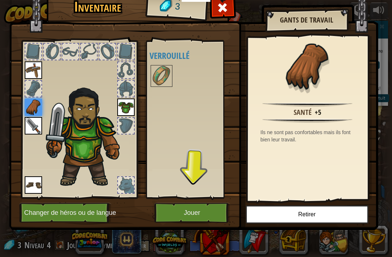
click at [68, 209] on button "Changer de héros ou de langue" at bounding box center [65, 213] width 92 height 20
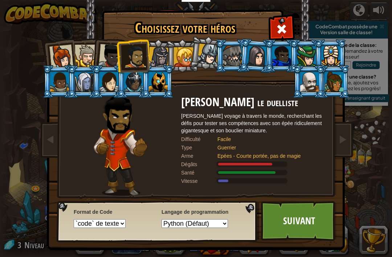
click at [107, 50] on div at bounding box center [110, 56] width 24 height 24
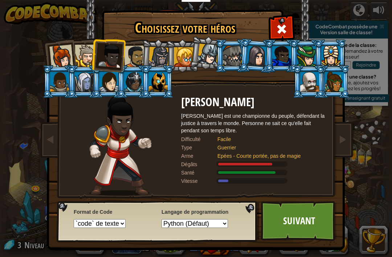
click at [129, 56] on div at bounding box center [135, 56] width 23 height 23
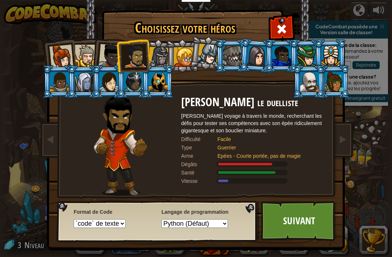
click at [306, 216] on link "Suivant" at bounding box center [299, 221] width 76 height 40
